Goal: Navigation & Orientation: Find specific page/section

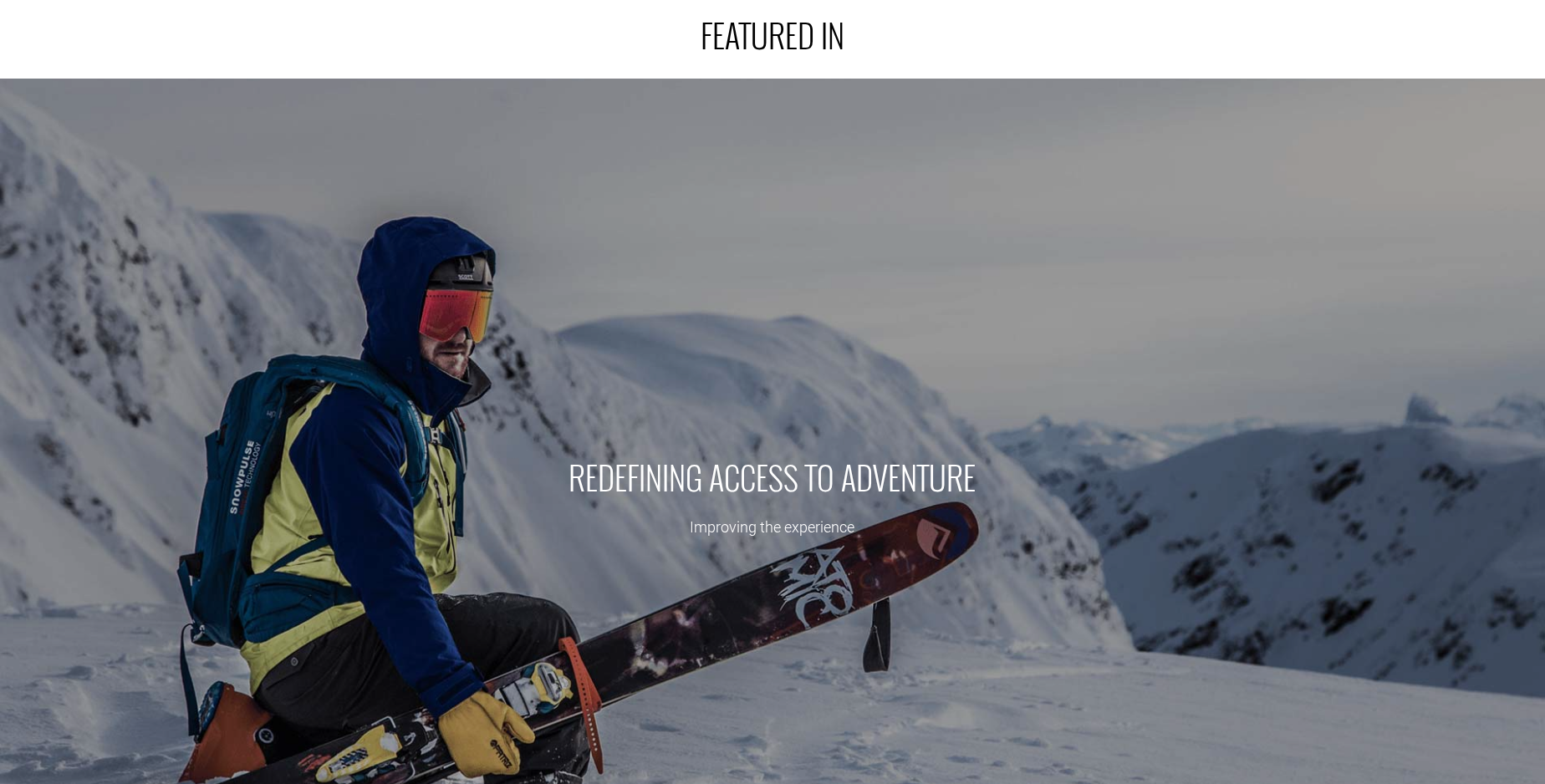
scroll to position [272, 0]
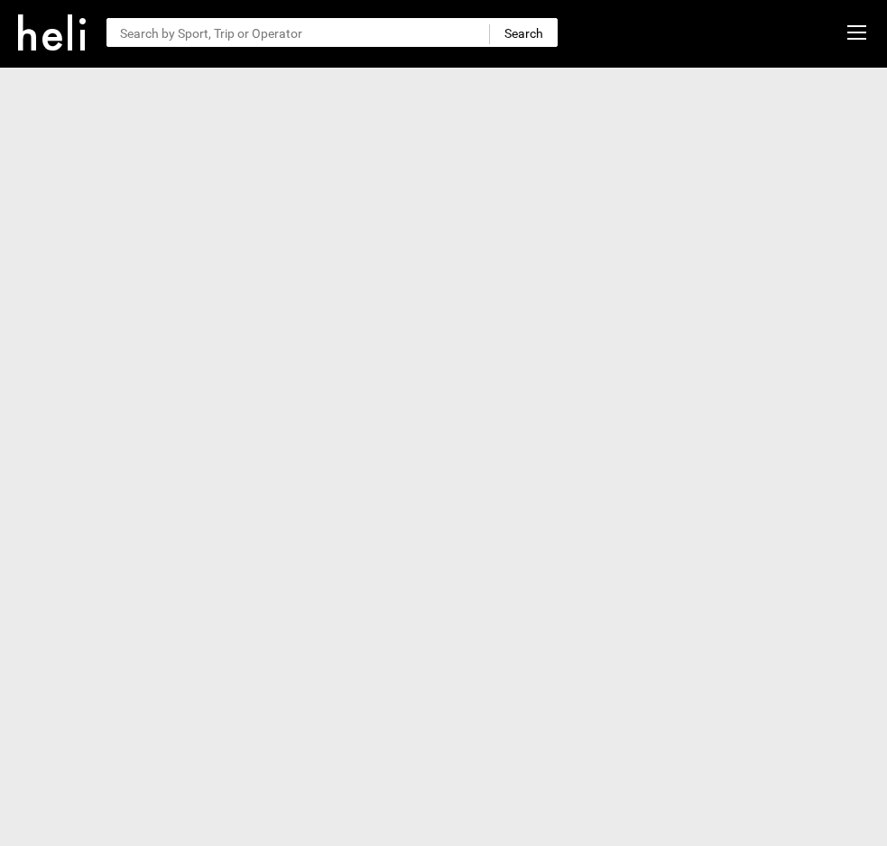
scroll to position [29, 0]
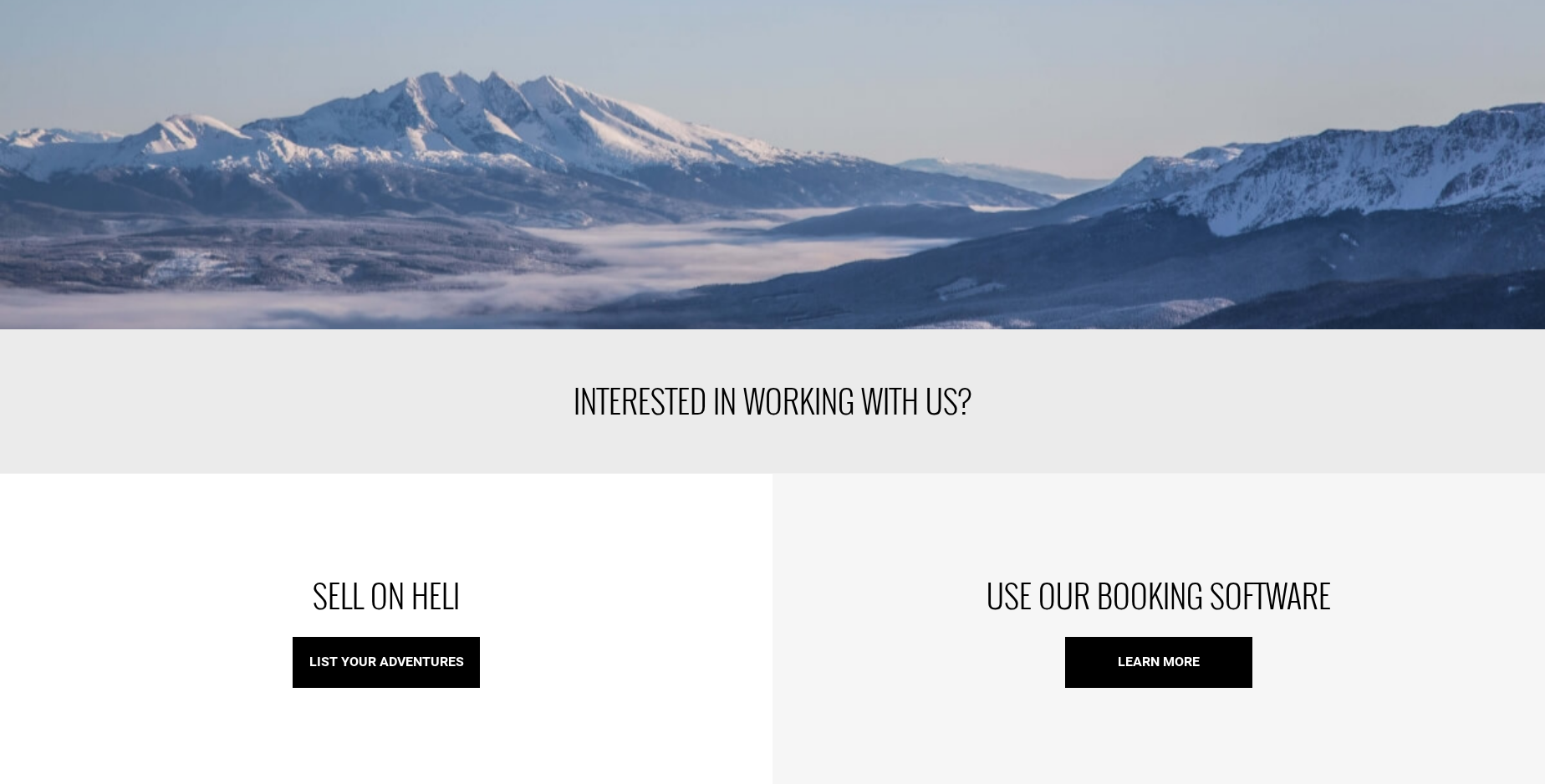
scroll to position [2559, 0]
